Goal: Check status: Check status

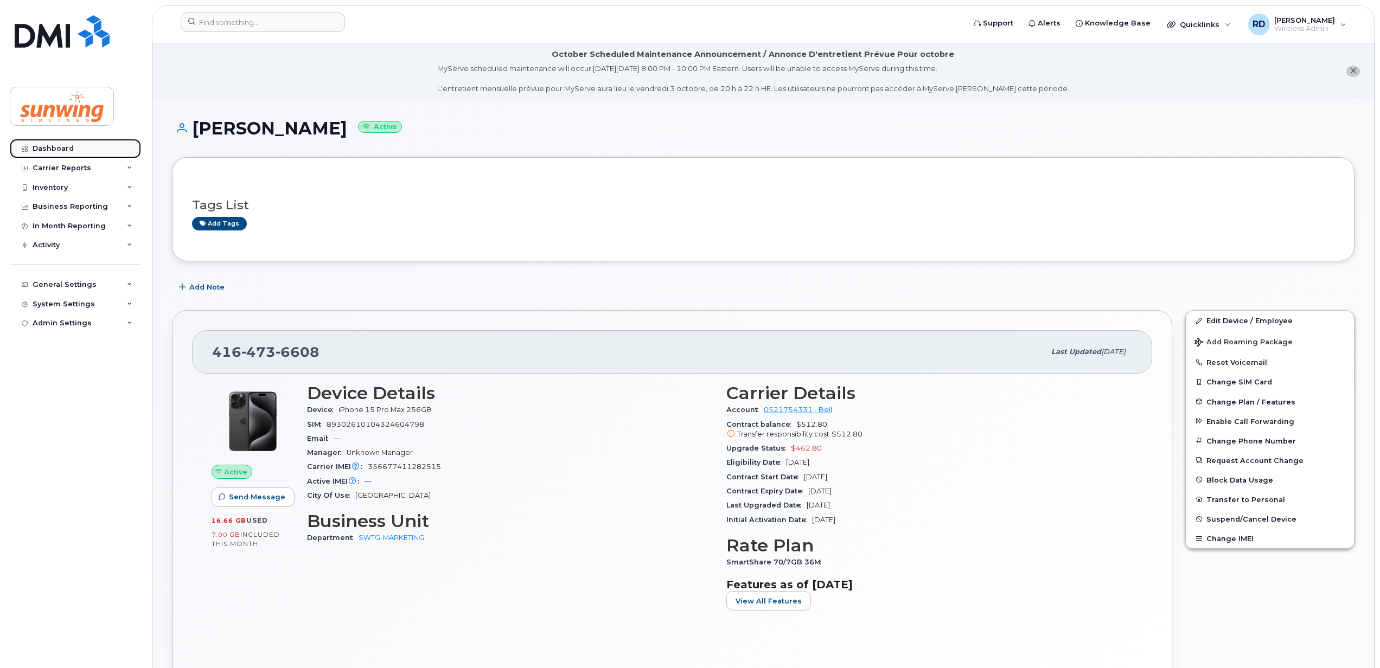
click at [66, 150] on div "Dashboard" at bounding box center [53, 148] width 41 height 9
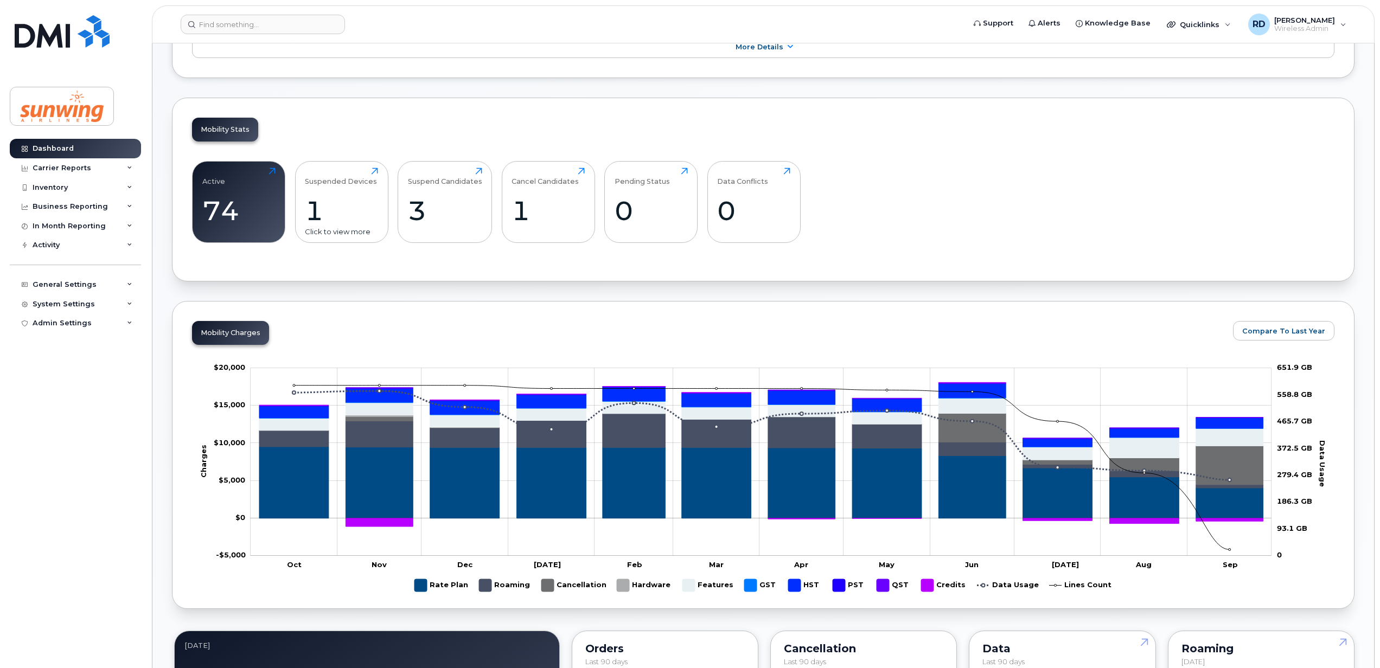
scroll to position [289, 0]
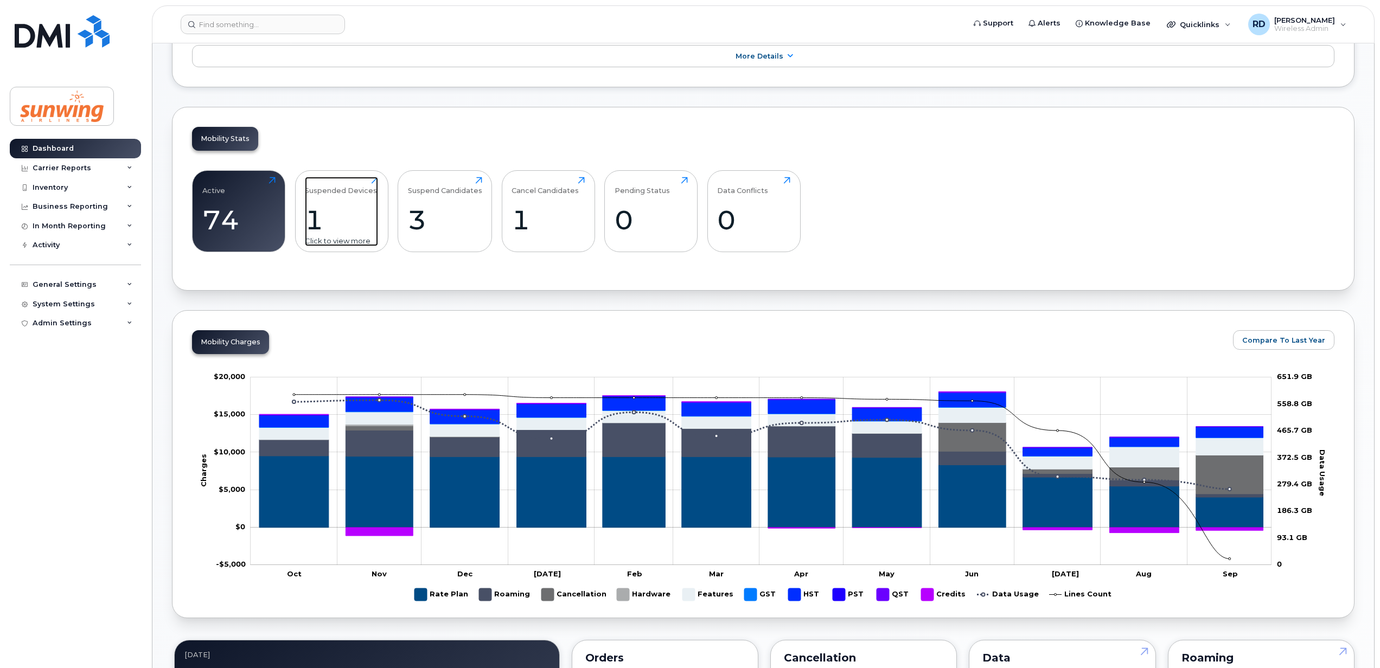
click at [346, 213] on div "1" at bounding box center [341, 220] width 73 height 32
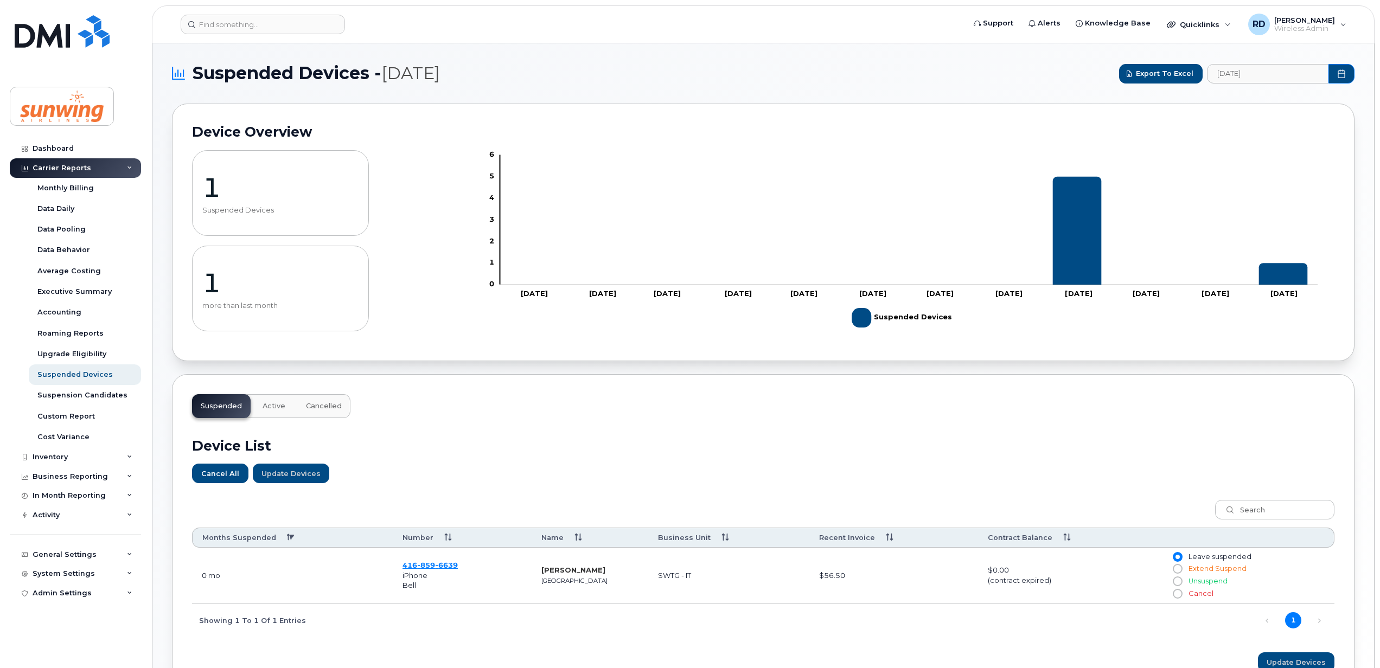
click at [283, 291] on p "1" at bounding box center [280, 283] width 156 height 33
click at [224, 296] on p "1" at bounding box center [280, 283] width 156 height 33
click at [208, 289] on p "1" at bounding box center [280, 283] width 156 height 33
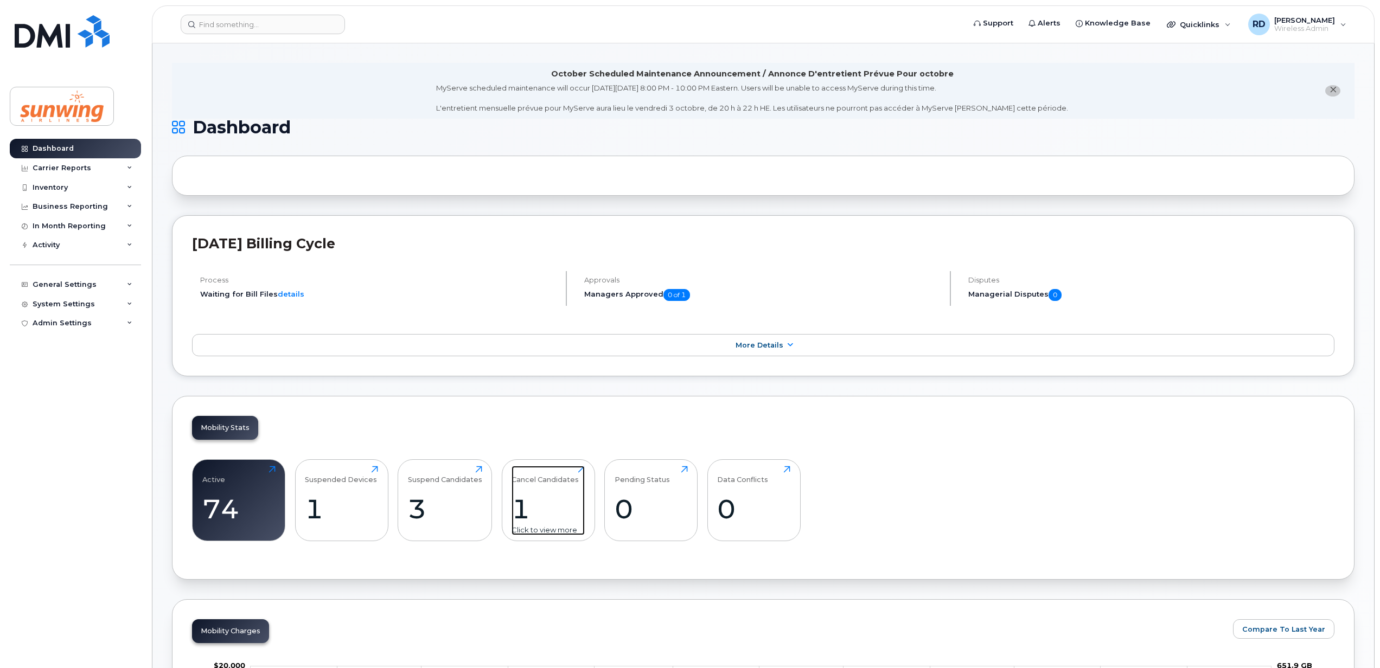
click at [527, 508] on div "1" at bounding box center [547, 509] width 73 height 32
click at [417, 510] on div "3" at bounding box center [445, 509] width 74 height 32
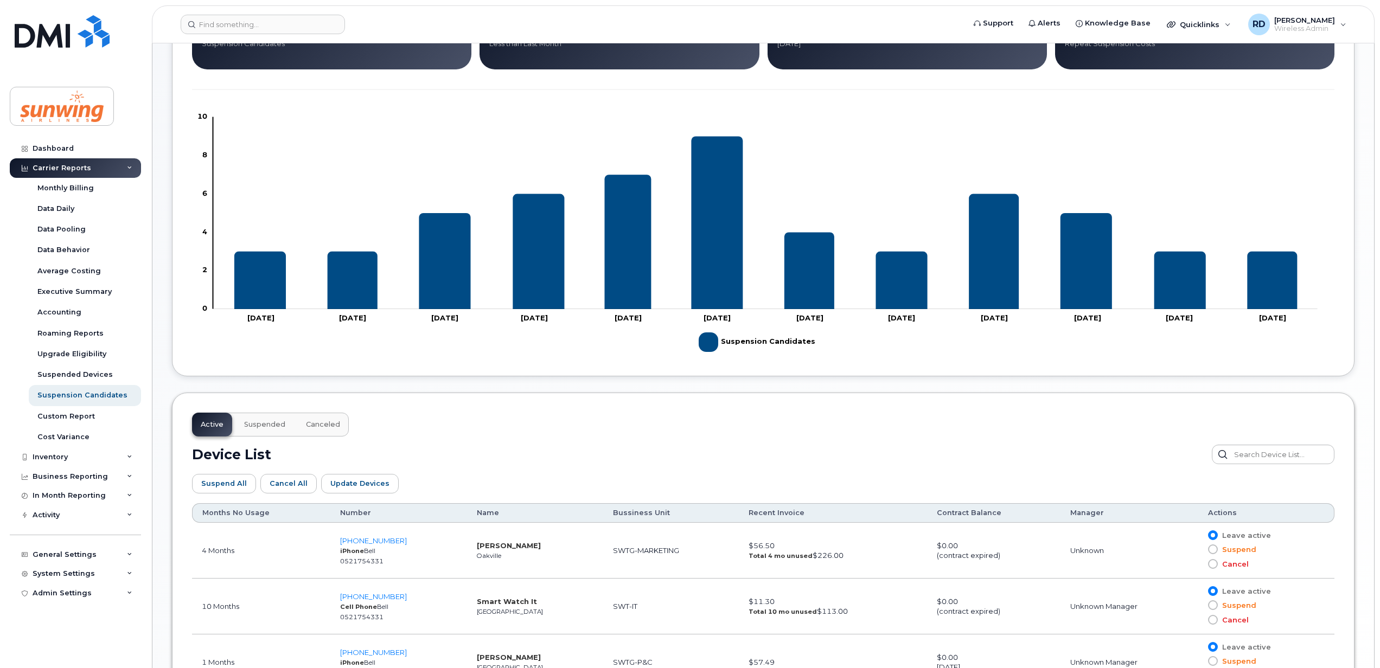
scroll to position [324, 0]
